Goal: Find specific page/section: Find specific page/section

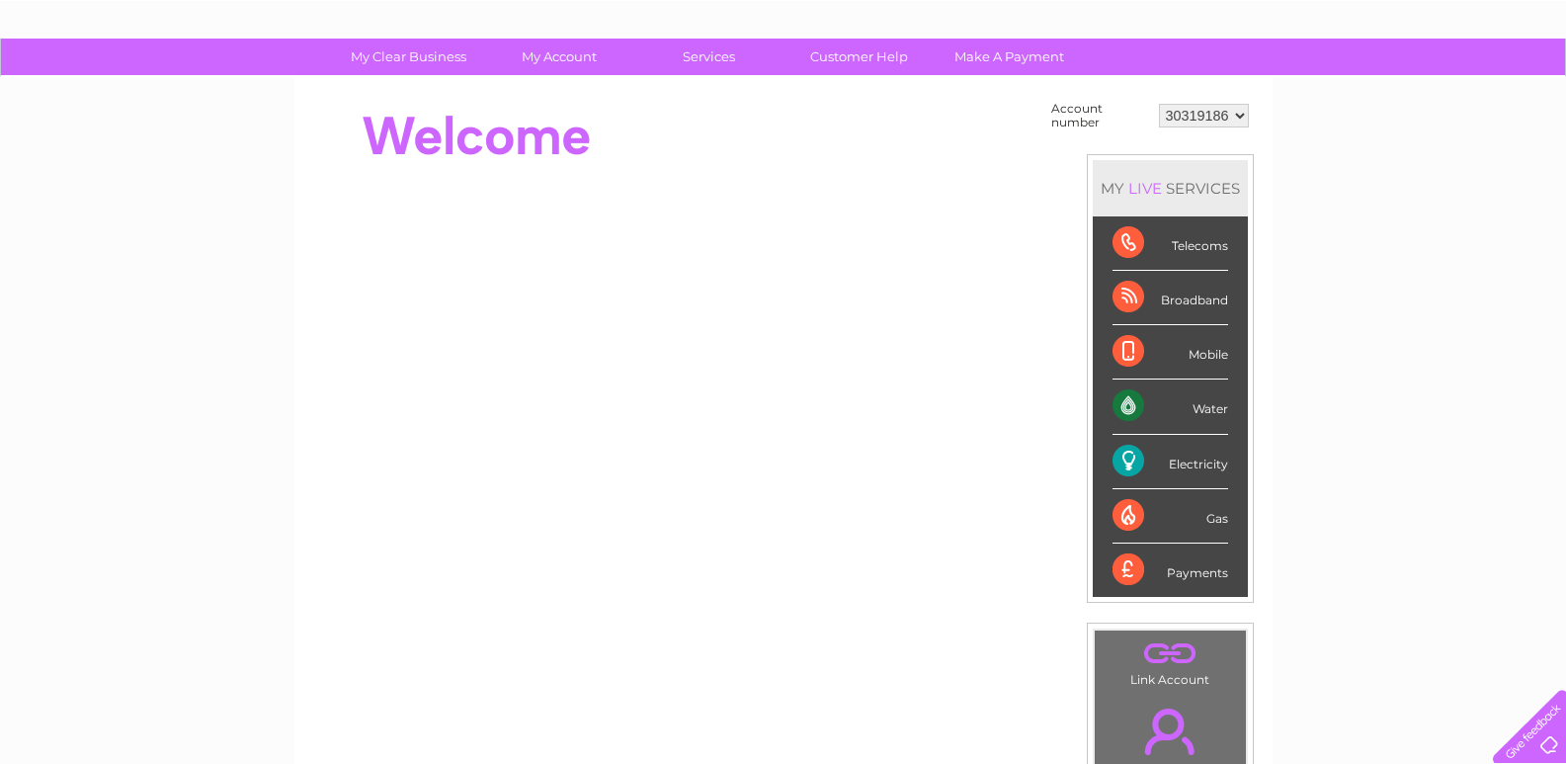
scroll to position [108, 0]
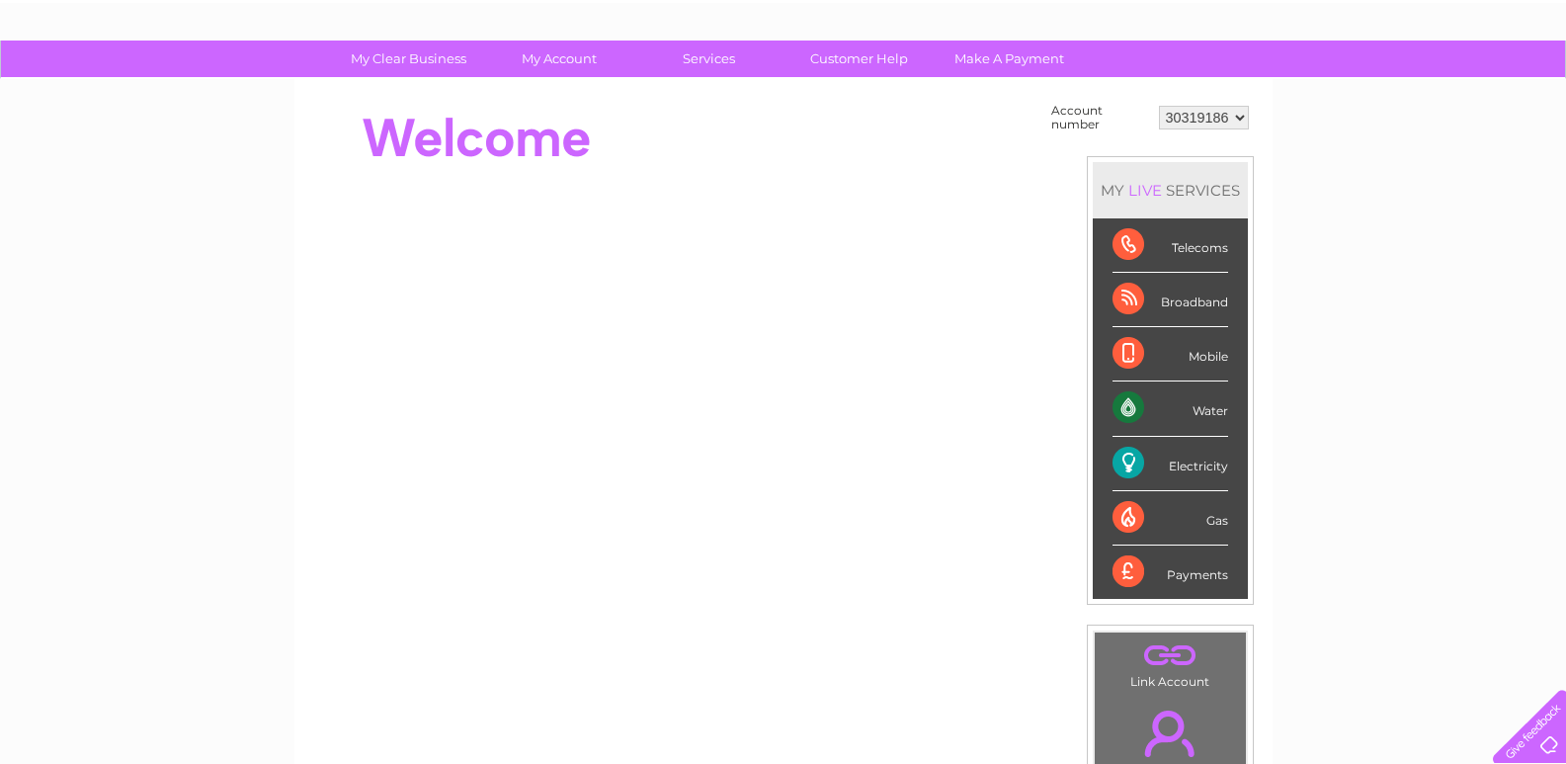
click at [1133, 406] on div "Water" at bounding box center [1171, 408] width 116 height 54
click at [1211, 415] on div "Water" at bounding box center [1171, 408] width 116 height 54
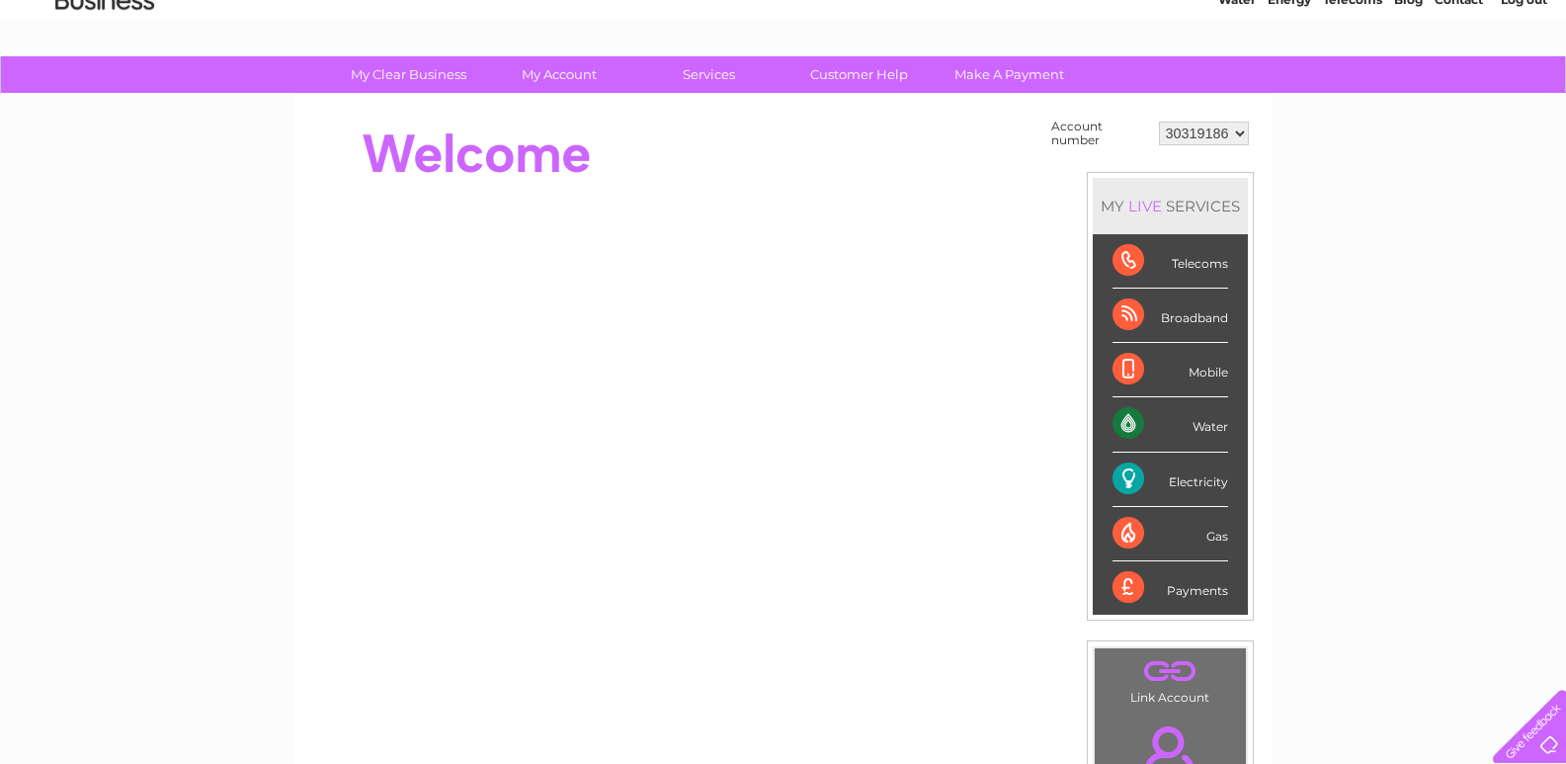
scroll to position [90, 0]
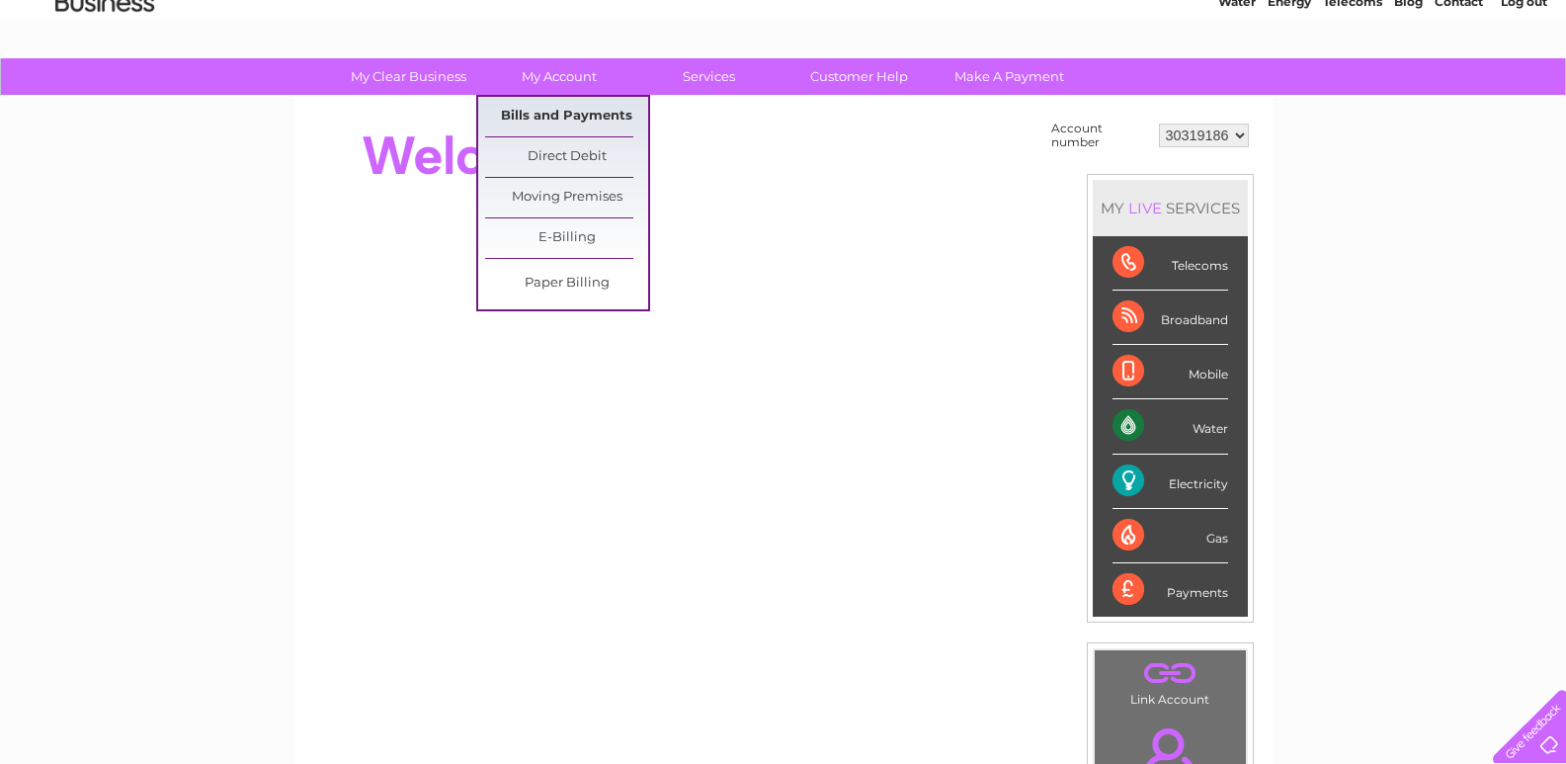
click at [573, 109] on link "Bills and Payments" at bounding box center [566, 117] width 163 height 40
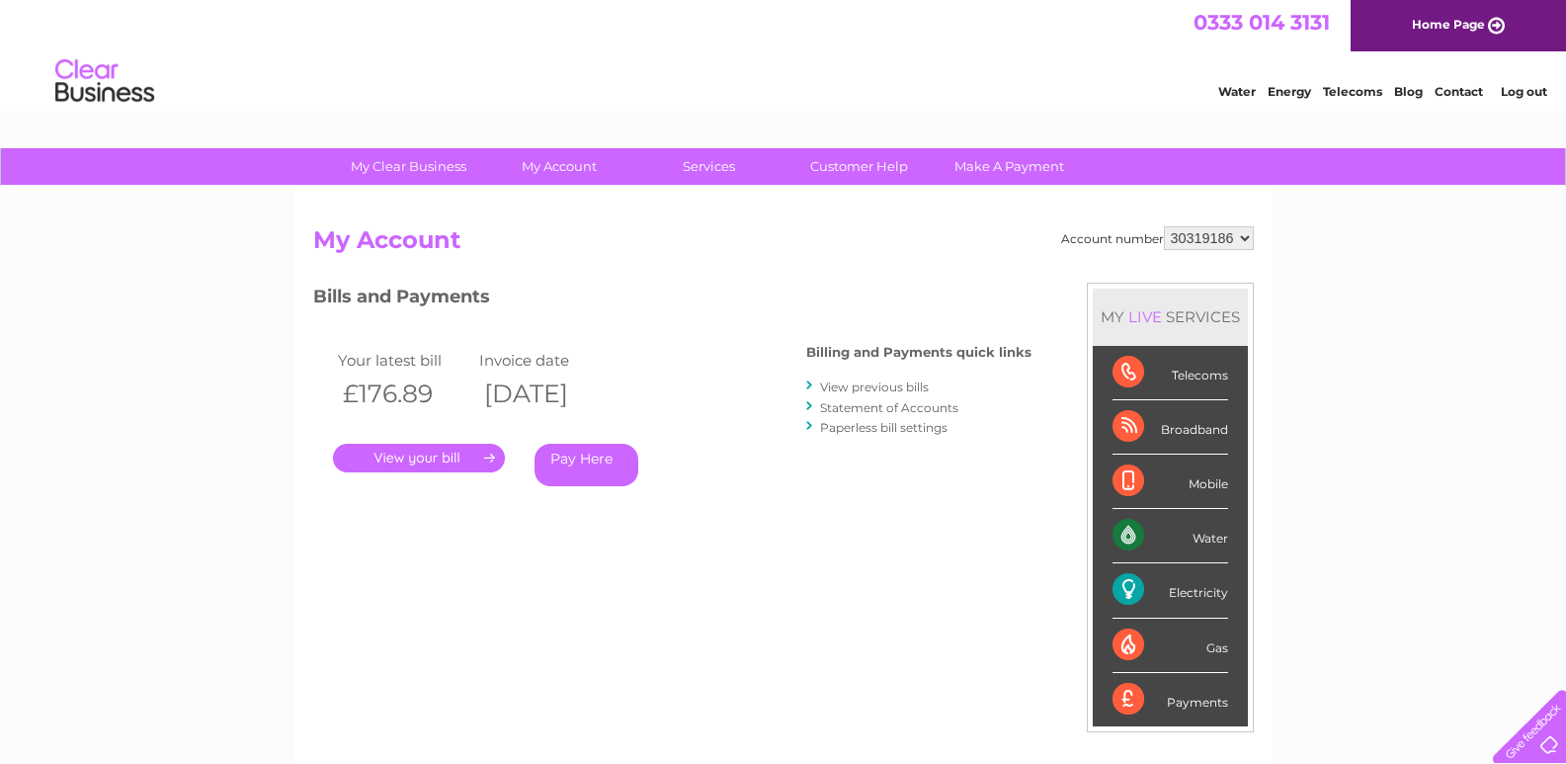
click at [1123, 531] on div "Water" at bounding box center [1171, 536] width 116 height 54
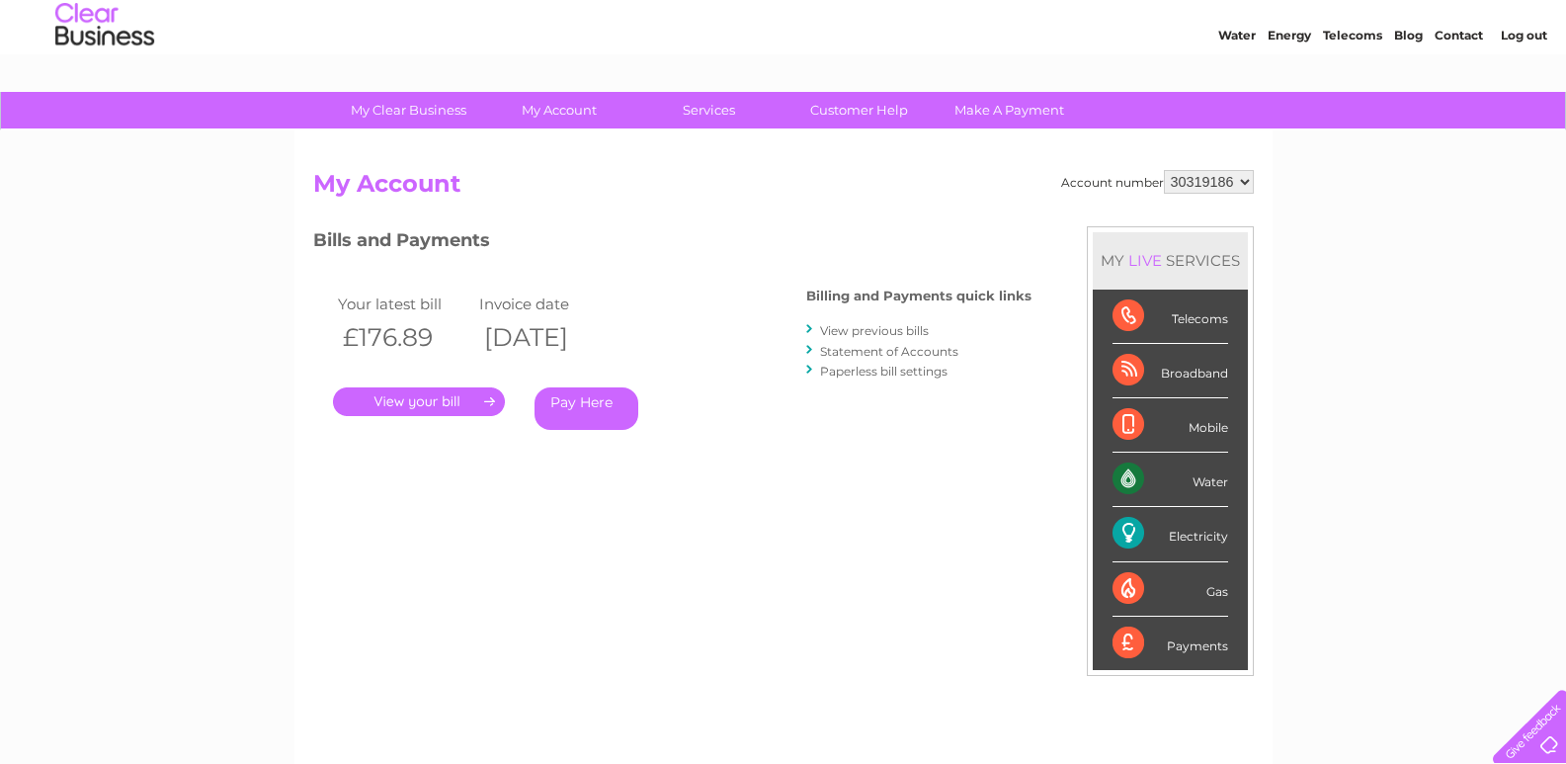
scroll to position [7, 0]
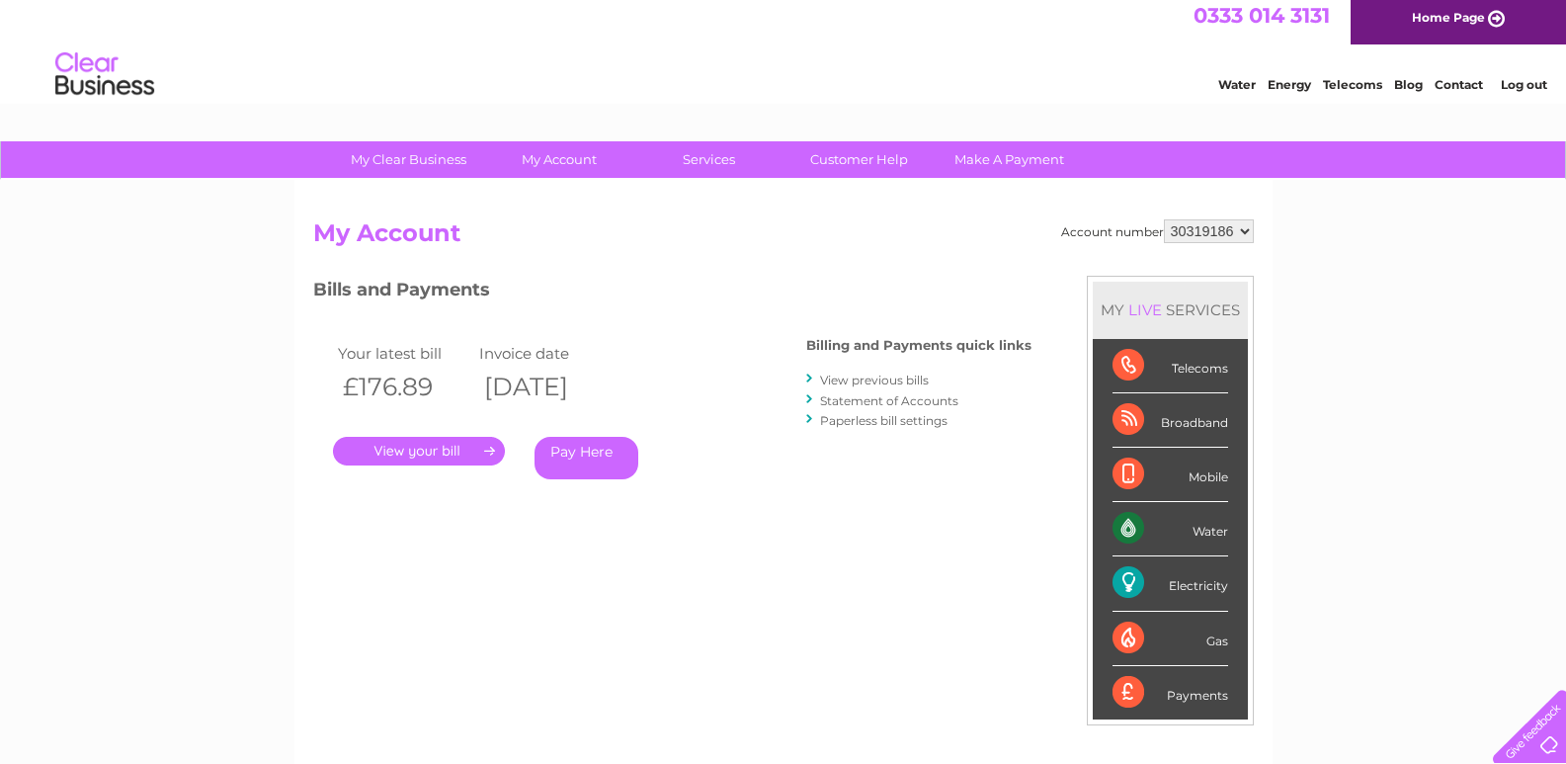
click at [892, 376] on link "View previous bills" at bounding box center [874, 380] width 109 height 15
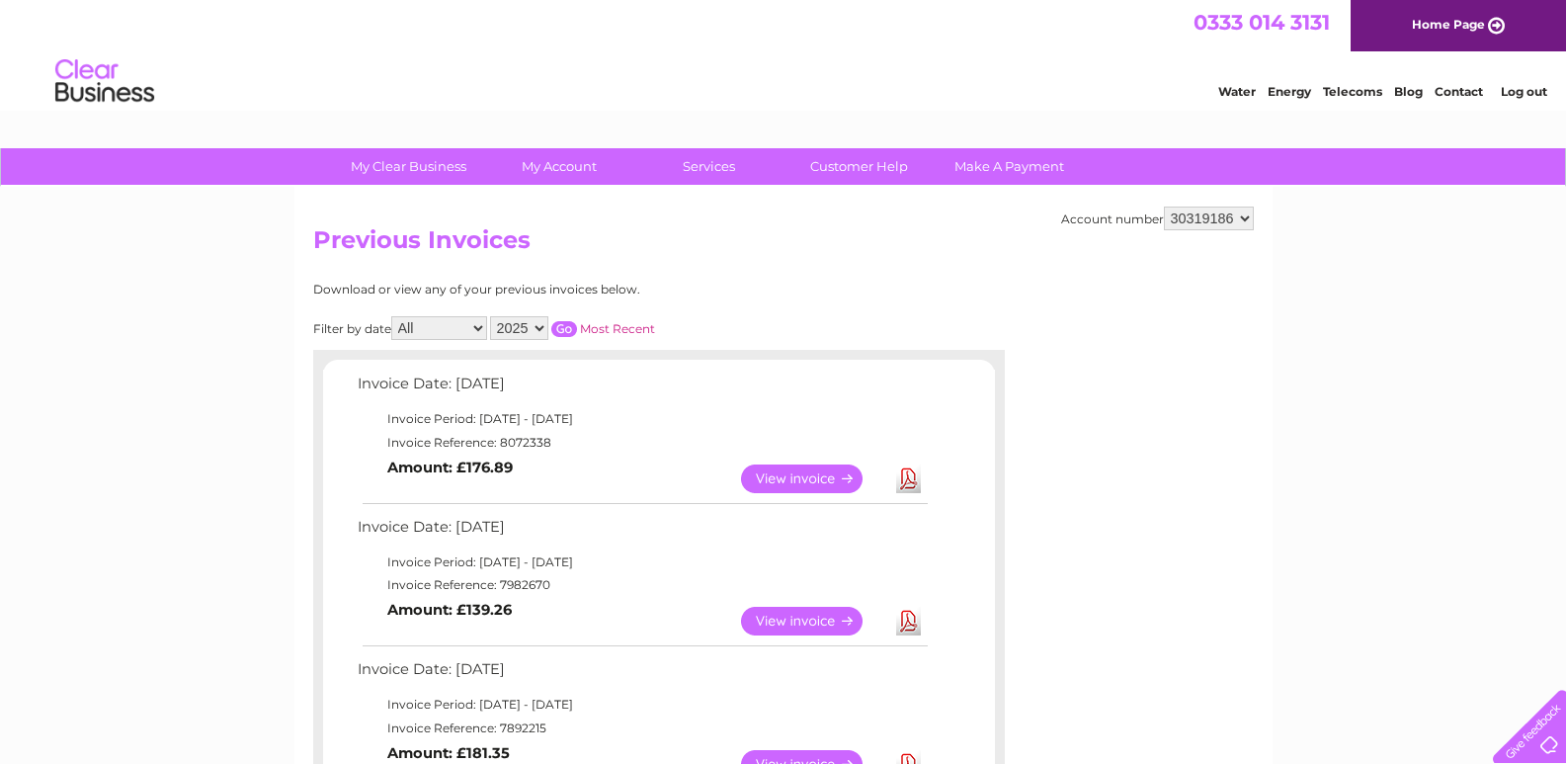
click at [480, 333] on select "All May June July August September" at bounding box center [439, 328] width 96 height 24
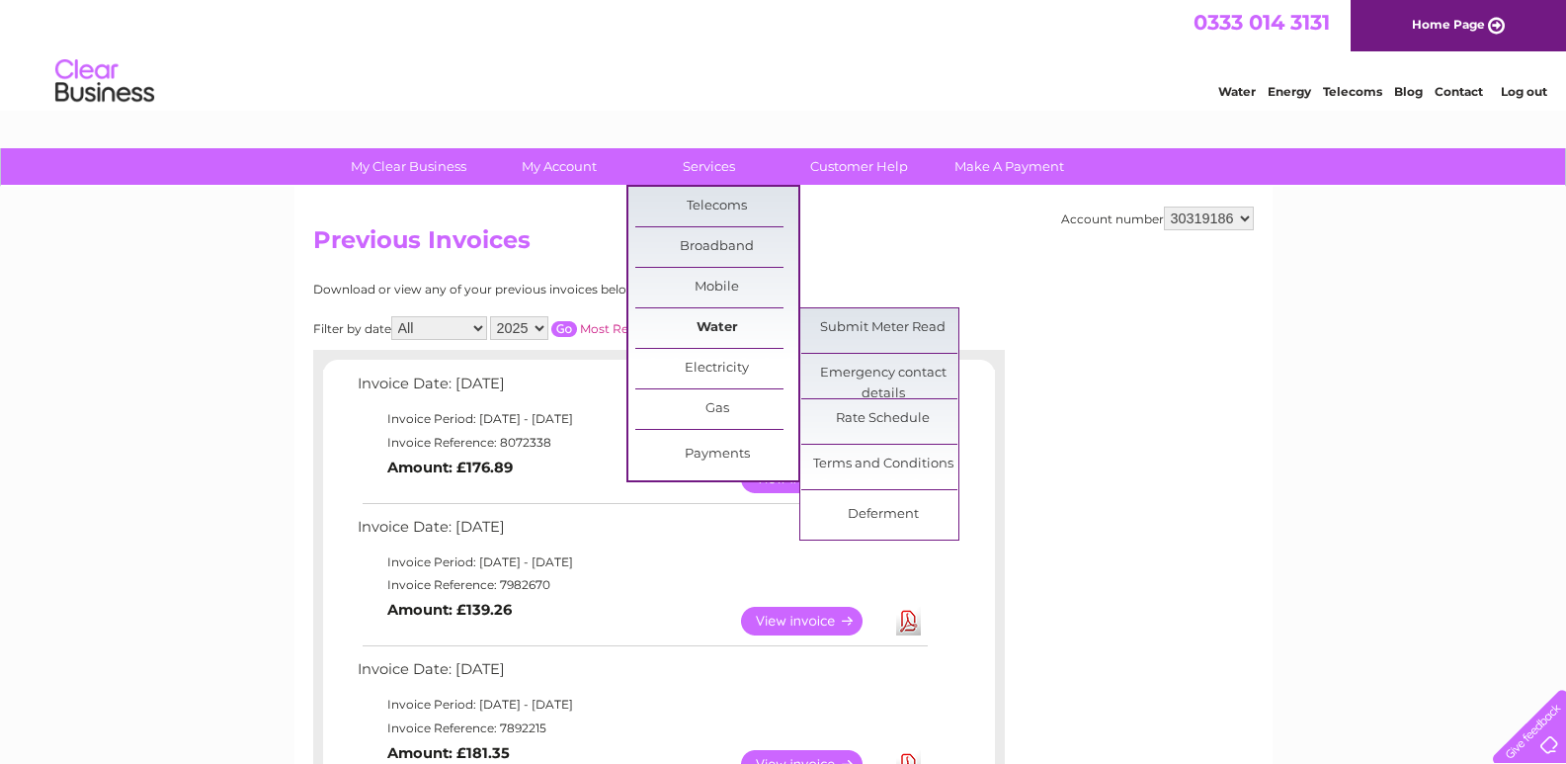
click at [728, 330] on link "Water" at bounding box center [716, 328] width 163 height 40
